Goal: Task Accomplishment & Management: Use online tool/utility

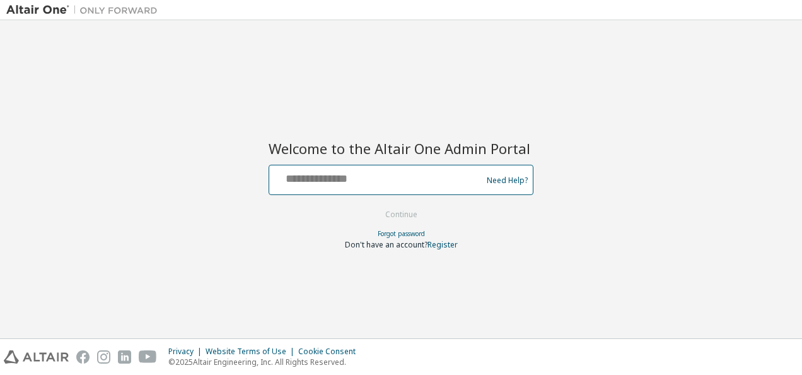
click at [384, 181] on input "text" at bounding box center [377, 177] width 206 height 18
type input "**********"
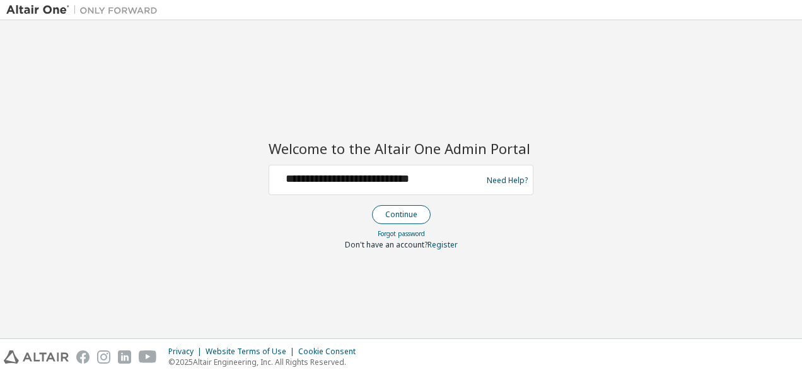
click at [409, 217] on button "Continue" at bounding box center [401, 214] width 59 height 19
